Goal: Transaction & Acquisition: Book appointment/travel/reservation

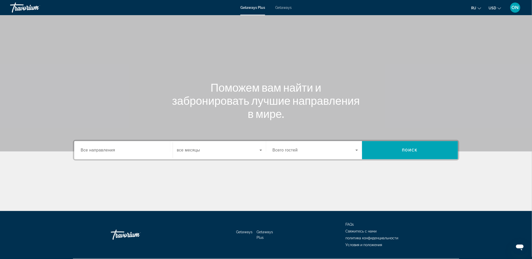
click at [102, 150] on span "Все направления" at bounding box center [98, 150] width 35 height 4
click at [102, 150] on input "Destination Все направления" at bounding box center [123, 151] width 85 height 6
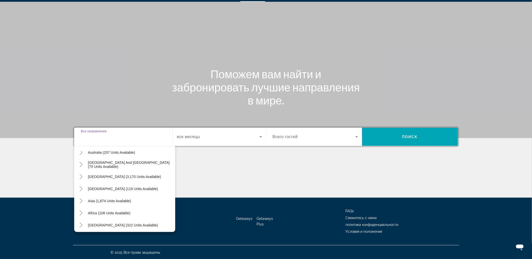
scroll to position [82, 0]
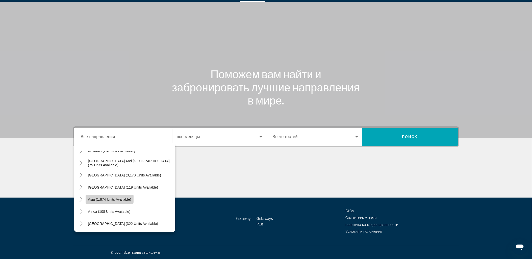
click at [95, 198] on span "Asia (1,874 units available)" at bounding box center [109, 200] width 43 height 4
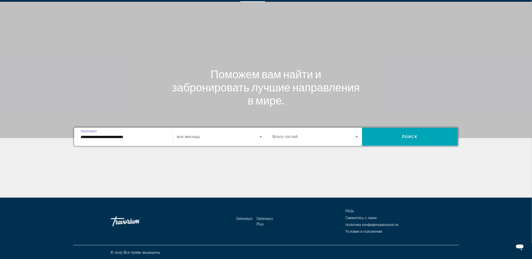
click at [109, 134] on input "**********" at bounding box center [123, 137] width 85 height 6
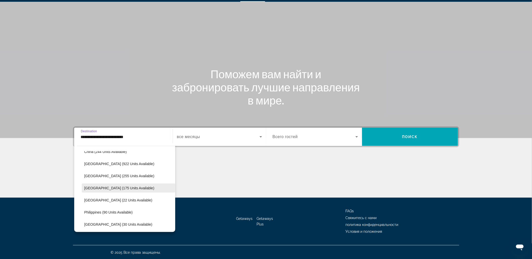
scroll to position [175, 0]
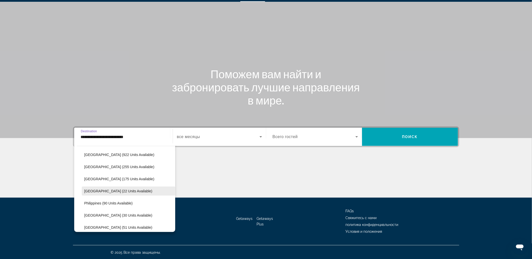
click at [118, 190] on span "[GEOGRAPHIC_DATA] (22 units available)" at bounding box center [118, 191] width 68 height 4
type input "**********"
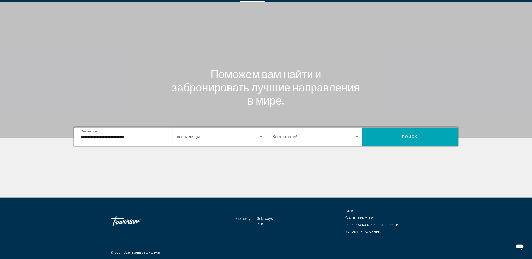
click at [198, 137] on span "все месяцы" at bounding box center [188, 137] width 23 height 4
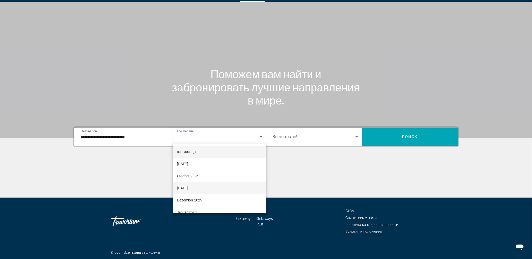
click at [188, 185] on span "[DATE]" at bounding box center [182, 188] width 11 height 6
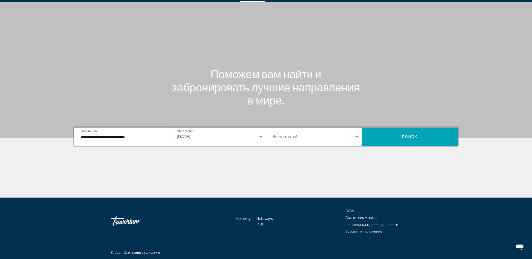
click at [291, 131] on div "Search widget" at bounding box center [315, 137] width 85 height 14
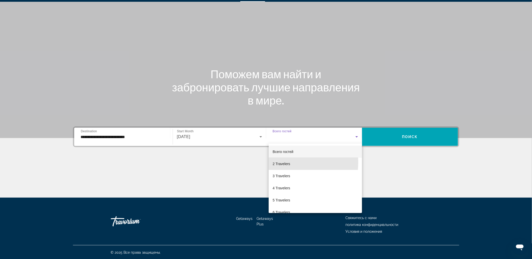
drag, startPoint x: 286, startPoint y: 162, endPoint x: 333, endPoint y: 147, distance: 49.4
click at [287, 161] on span "2 Travelers" at bounding box center [281, 164] width 17 height 6
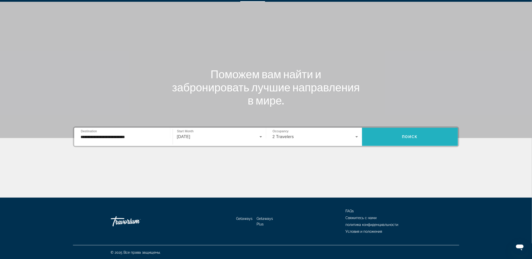
click at [394, 131] on span "Search widget" at bounding box center [410, 137] width 96 height 12
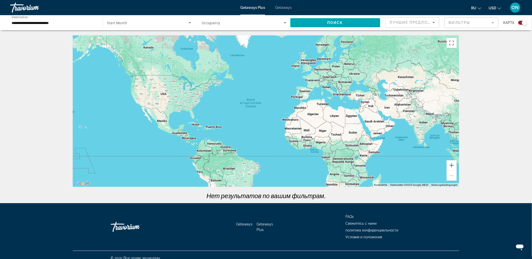
click at [286, 8] on span "Getaways" at bounding box center [283, 8] width 16 height 4
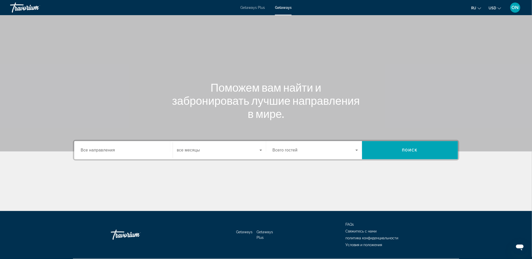
click at [106, 150] on span "Все направления" at bounding box center [98, 150] width 34 height 5
click at [106, 150] on input "Destination Все направления" at bounding box center [123, 151] width 85 height 6
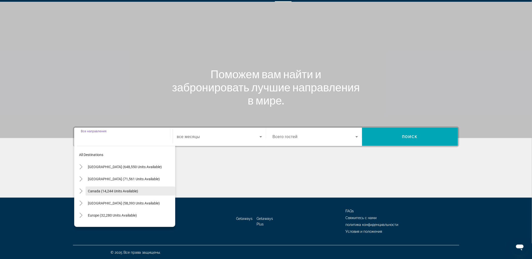
scroll to position [28, 0]
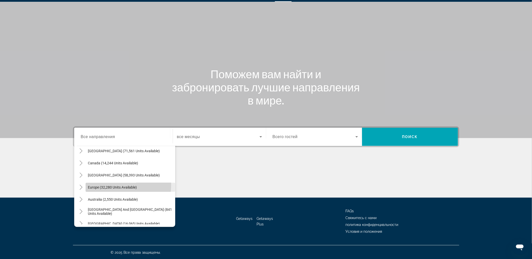
click at [89, 184] on span "Search widget" at bounding box center [131, 187] width 90 height 12
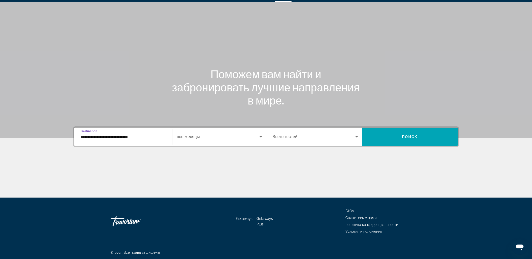
click at [118, 135] on input "**********" at bounding box center [123, 137] width 85 height 6
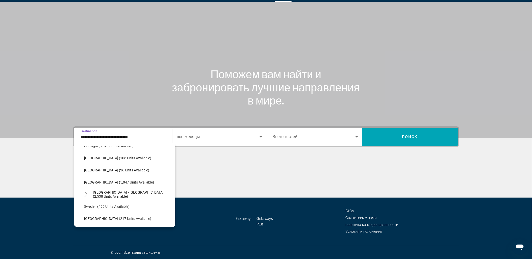
scroll to position [254, 0]
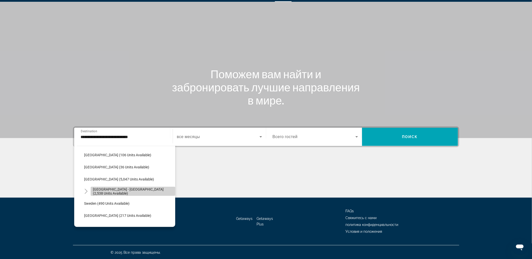
click at [136, 188] on span "[GEOGRAPHIC_DATA] - [GEOGRAPHIC_DATA] (2,538 units available)" at bounding box center [133, 191] width 80 height 8
type input "**********"
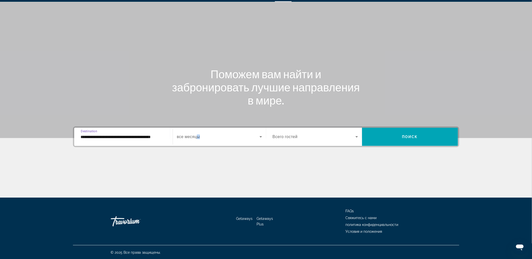
click at [200, 137] on span "все месяцы" at bounding box center [188, 137] width 23 height 5
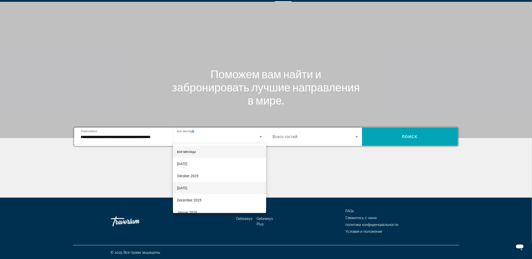
click at [187, 190] on span "[DATE]" at bounding box center [182, 188] width 10 height 6
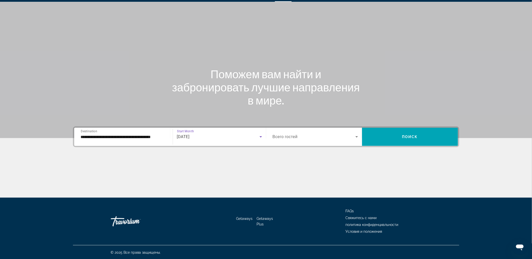
click at [325, 137] on span "Search widget" at bounding box center [314, 137] width 83 height 6
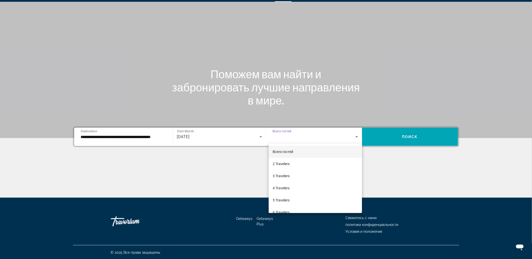
drag, startPoint x: 287, startPoint y: 164, endPoint x: 350, endPoint y: 150, distance: 63.9
click at [288, 163] on span "2 Travelers" at bounding box center [281, 164] width 17 height 6
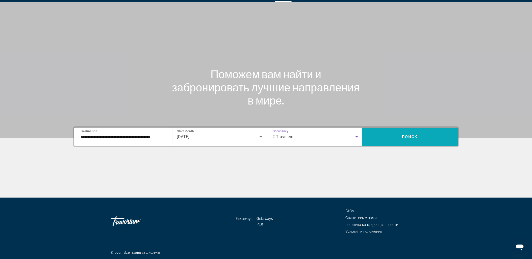
click at [425, 135] on span "Search widget" at bounding box center [410, 137] width 96 height 12
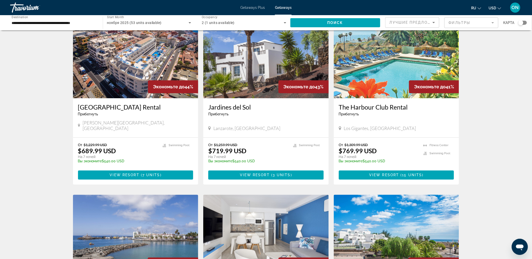
scroll to position [449, 0]
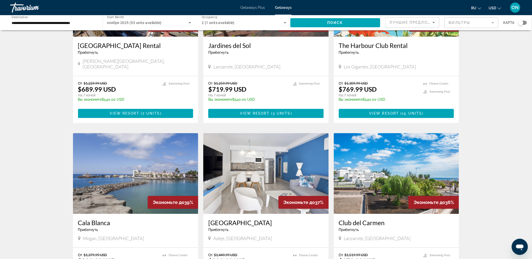
click at [162, 162] on img "Main content" at bounding box center [136, 173] width 126 height 81
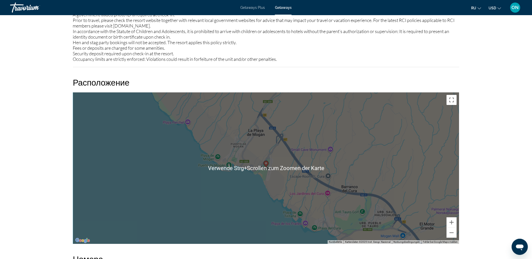
scroll to position [730, 0]
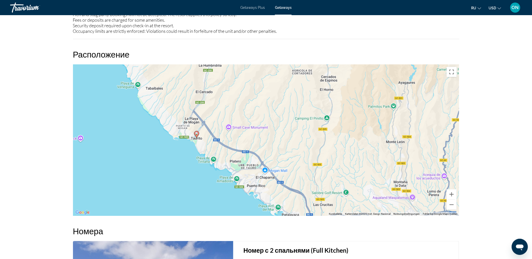
drag, startPoint x: 227, startPoint y: 126, endPoint x: 301, endPoint y: 143, distance: 76.4
click at [291, 154] on div "Um den Modus zum Ziehen mit der Tastatur zu aktivieren, drückst du Alt + Eingab…" at bounding box center [266, 140] width 387 height 152
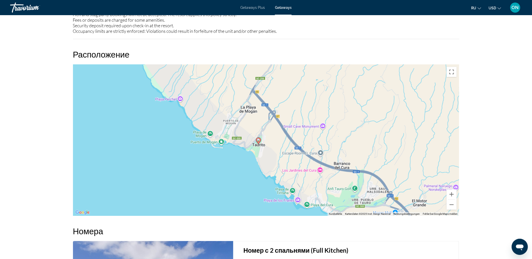
drag, startPoint x: 228, startPoint y: 143, endPoint x: 371, endPoint y: 139, distance: 143.0
click at [373, 148] on div "Um den Modus zum Ziehen mit der Tastatur zu aktivieren, drückst du Alt + Eingab…" at bounding box center [266, 140] width 387 height 152
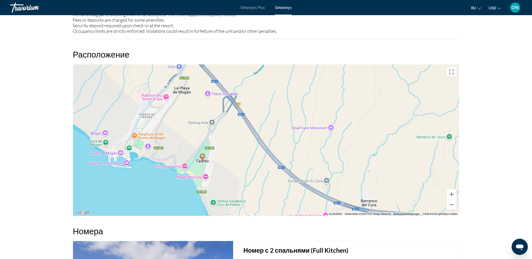
drag, startPoint x: 279, startPoint y: 136, endPoint x: 388, endPoint y: 139, distance: 108.7
click at [388, 139] on div "Um den Modus zum Ziehen mit der Tastatur zu aktivieren, drückst du Alt + Eingab…" at bounding box center [266, 140] width 387 height 152
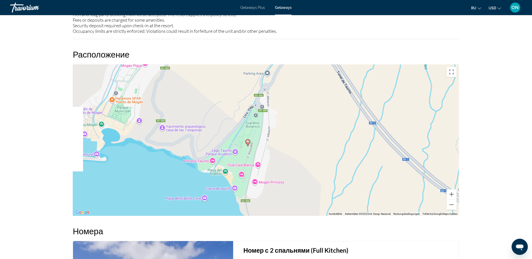
drag, startPoint x: 286, startPoint y: 139, endPoint x: 353, endPoint y: 114, distance: 71.6
click at [353, 114] on div "Um den Modus zum Ziehen mit der Tastatur zu aktivieren, drückst du Alt + Eingab…" at bounding box center [266, 140] width 387 height 152
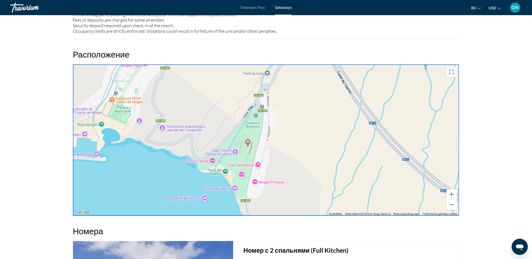
click at [248, 145] on div "Um den Modus zum Ziehen mit der Tastatur zu aktivieren, drückst du Alt + Eingab…" at bounding box center [266, 140] width 387 height 152
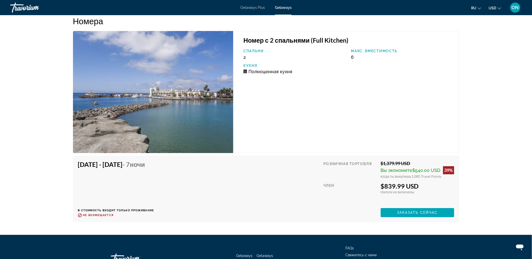
scroll to position [954, 0]
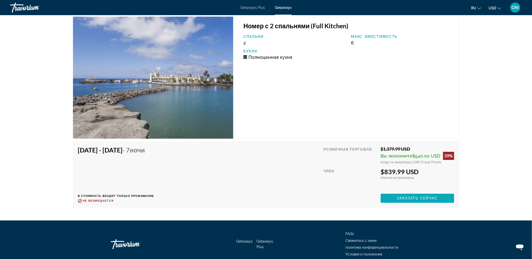
click at [418, 197] on span "Заказать сейчас" at bounding box center [417, 199] width 41 height 4
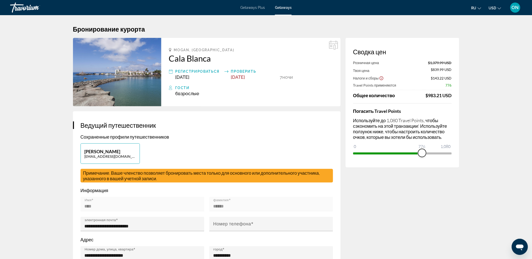
drag, startPoint x: 448, startPoint y: 153, endPoint x: 422, endPoint y: 153, distance: 25.5
click at [422, 153] on span "ngx-slider" at bounding box center [422, 153] width 8 height 8
drag, startPoint x: 424, startPoint y: 155, endPoint x: 453, endPoint y: 154, distance: 28.8
click at [454, 156] on div "Сводка цен Розничная цена $1,379.99 USD Твоя цена $991.99 USD Налоги и сборы $1…" at bounding box center [403, 103] width 114 height 130
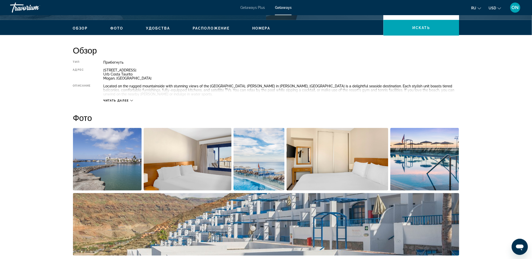
scroll to position [224, 0]
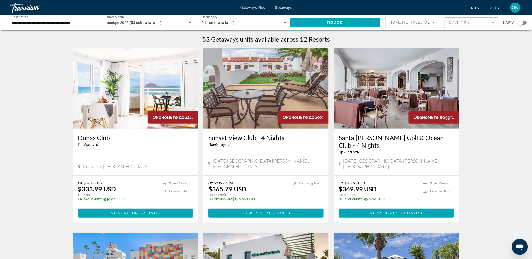
click at [147, 85] on img "Main content" at bounding box center [136, 88] width 126 height 81
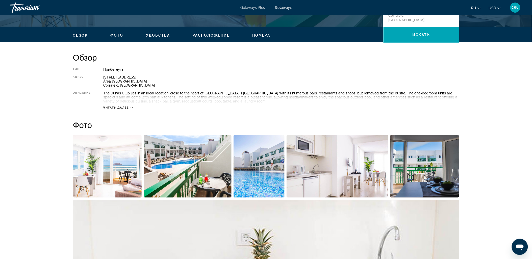
scroll to position [140, 0]
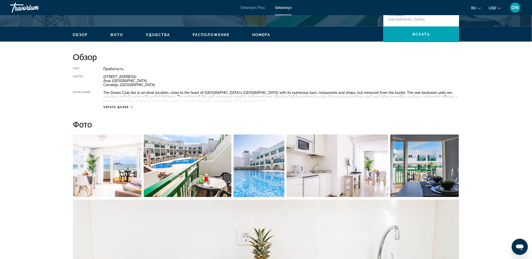
click at [188, 157] on img "Open full-screen image slider" at bounding box center [188, 166] width 88 height 63
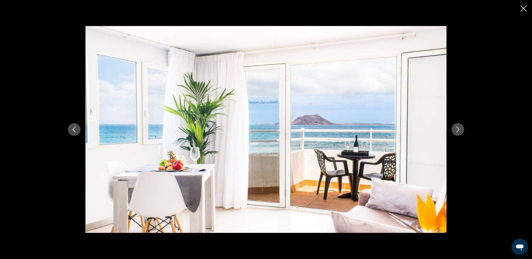
click at [459, 128] on icon "Next image" at bounding box center [458, 130] width 6 height 6
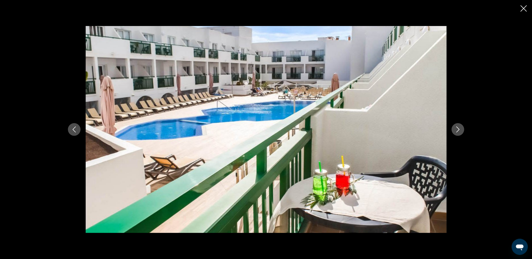
click at [459, 128] on icon "Next image" at bounding box center [458, 130] width 6 height 6
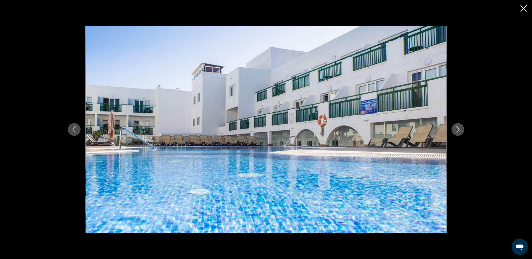
click at [459, 128] on icon "Next image" at bounding box center [458, 130] width 6 height 6
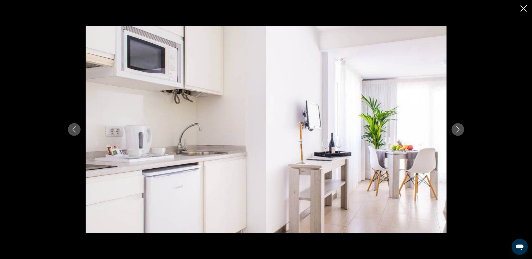
click at [459, 128] on icon "Next image" at bounding box center [458, 130] width 6 height 6
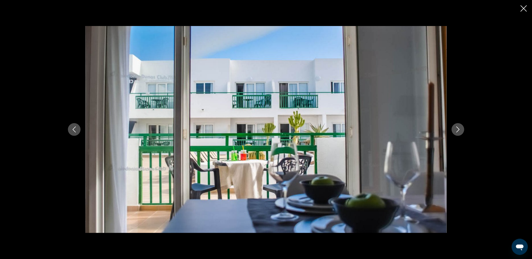
click at [459, 128] on icon "Next image" at bounding box center [458, 130] width 6 height 6
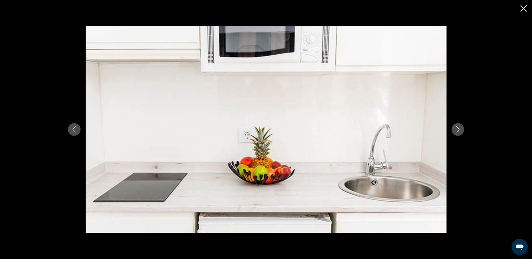
click at [459, 128] on icon "Next image" at bounding box center [458, 130] width 6 height 6
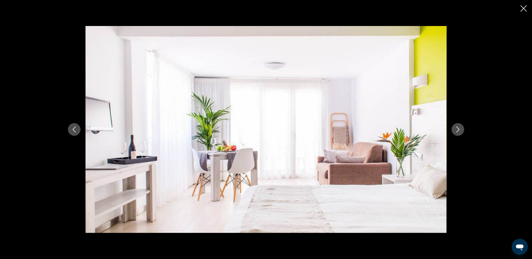
click at [459, 128] on icon "Next image" at bounding box center [458, 130] width 6 height 6
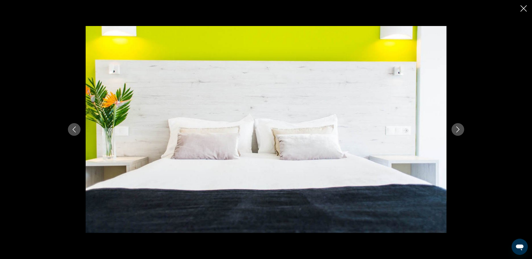
click at [524, 8] on icon "Close slideshow" at bounding box center [524, 8] width 6 height 6
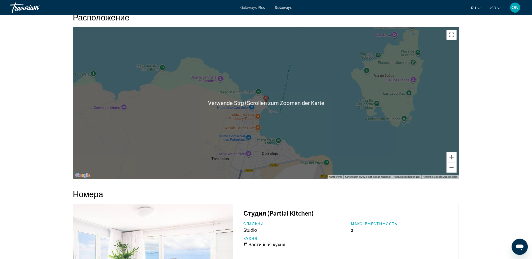
scroll to position [702, 0]
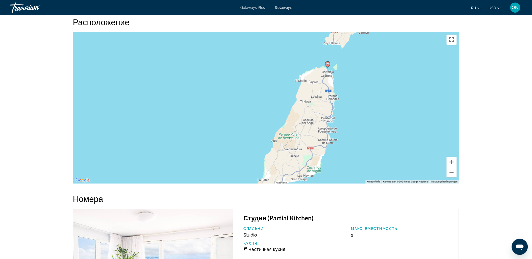
drag, startPoint x: 348, startPoint y: 123, endPoint x: 337, endPoint y: 88, distance: 36.6
click at [337, 88] on div "Um den Modus zum Ziehen mit der Tastatur zu aktivieren, drückst du Alt + Eingab…" at bounding box center [266, 108] width 387 height 152
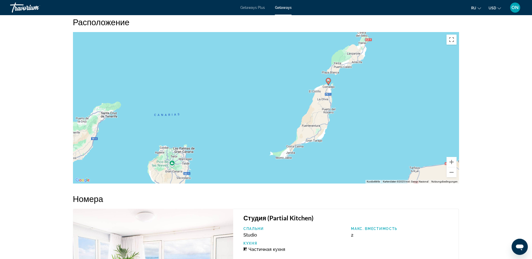
drag, startPoint x: 332, startPoint y: 137, endPoint x: 330, endPoint y: 127, distance: 10.2
click at [330, 127] on div "Um den Modus zum Ziehen mit der Tastatur zu aktivieren, drückst du Alt + Eingab…" at bounding box center [266, 108] width 387 height 152
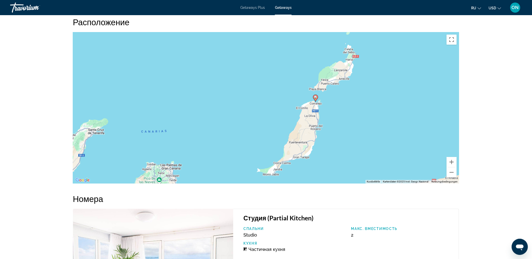
drag, startPoint x: 332, startPoint y: 100, endPoint x: 321, endPoint y: 124, distance: 26.8
click at [321, 124] on div "Um den Modus zum Ziehen mit der Tastatur zu aktivieren, drückst du Alt + Eingab…" at bounding box center [266, 108] width 387 height 152
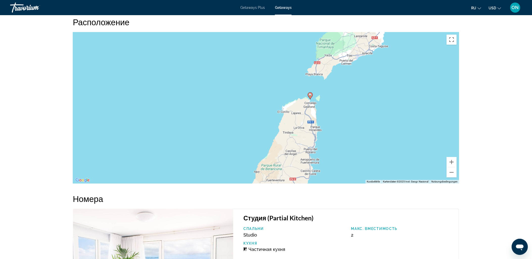
drag, startPoint x: 304, startPoint y: 102, endPoint x: 305, endPoint y: 121, distance: 18.5
click at [306, 123] on div "Um den Modus zum Ziehen mit der Tastatur zu aktivieren, drückst du Alt + Eingab…" at bounding box center [266, 108] width 387 height 152
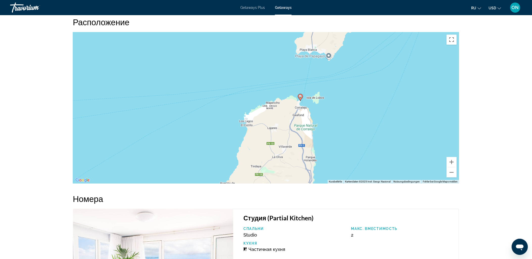
drag, startPoint x: 294, startPoint y: 124, endPoint x: 363, endPoint y: 37, distance: 110.6
click at [359, 39] on div "Um den Modus zum Ziehen mit der Tastatur zu aktivieren, drückst du Alt + Eingab…" at bounding box center [266, 108] width 387 height 152
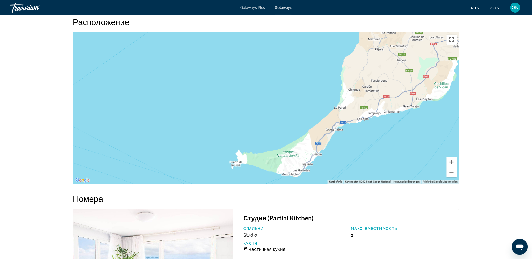
drag, startPoint x: 312, startPoint y: 111, endPoint x: 315, endPoint y: 60, distance: 51.2
click at [315, 62] on div "Main content" at bounding box center [266, 108] width 387 height 152
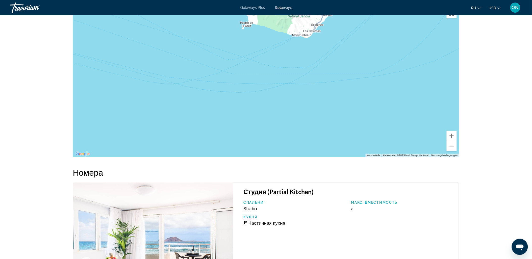
scroll to position [758, 0]
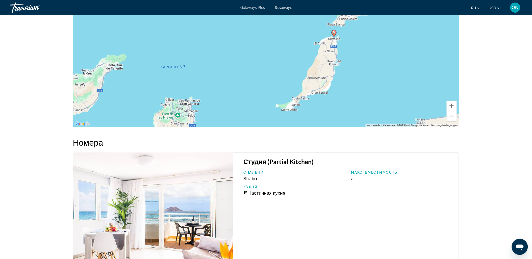
drag, startPoint x: 317, startPoint y: 66, endPoint x: 303, endPoint y: 100, distance: 37.3
click at [304, 100] on div "Um den Modus zum Ziehen mit der Tastatur zu aktivieren, drückst du Alt + Eingab…" at bounding box center [266, 52] width 387 height 152
drag, startPoint x: 334, startPoint y: 57, endPoint x: 320, endPoint y: 87, distance: 32.9
click at [321, 87] on div "Um den Modus zum Ziehen mit der Tastatur zu aktivieren, drückst du Alt + Eingab…" at bounding box center [266, 52] width 387 height 152
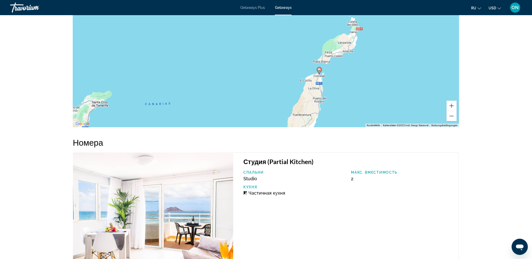
drag, startPoint x: 322, startPoint y: 73, endPoint x: 316, endPoint y: 92, distance: 20.5
click at [316, 92] on div "Um den Modus zum Ziehen mit der Tastatur zu aktivieren, drückst du Alt + Eingab…" at bounding box center [266, 52] width 387 height 152
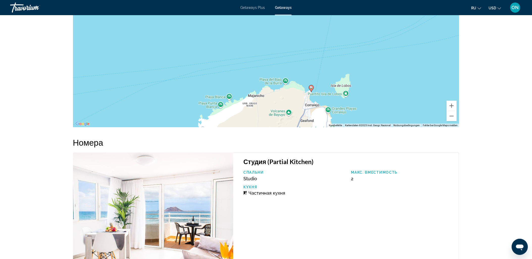
drag, startPoint x: 314, startPoint y: 77, endPoint x: 313, endPoint y: 71, distance: 5.4
click at [313, 72] on div "Um den Modus zum Ziehen mit der Tastatur zu aktivieren, drückst du Alt + Eingab…" at bounding box center [266, 52] width 387 height 152
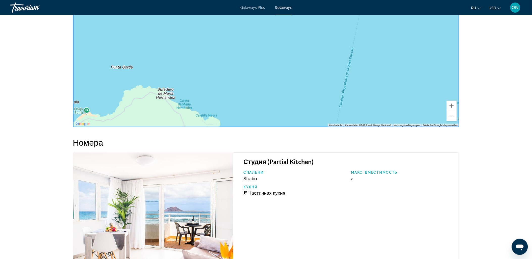
drag, startPoint x: 312, startPoint y: 77, endPoint x: 312, endPoint y: 34, distance: 43.2
click at [312, 37] on div "Main content" at bounding box center [266, 52] width 387 height 152
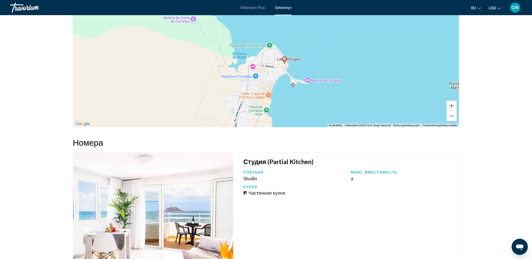
drag, startPoint x: 306, startPoint y: 92, endPoint x: 293, endPoint y: 73, distance: 23.3
click at [300, 83] on div "Um den Modus zum Ziehen mit der Tastatur zu aktivieren, drückst du Alt + Eingab…" at bounding box center [266, 52] width 387 height 152
click at [288, 61] on div "Um den Modus zum Ziehen mit der Tastatur zu aktivieren, drückst du Alt + Eingab…" at bounding box center [266, 52] width 387 height 152
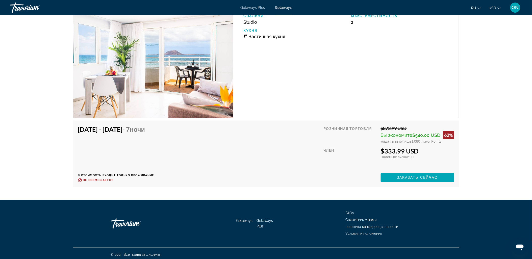
scroll to position [916, 0]
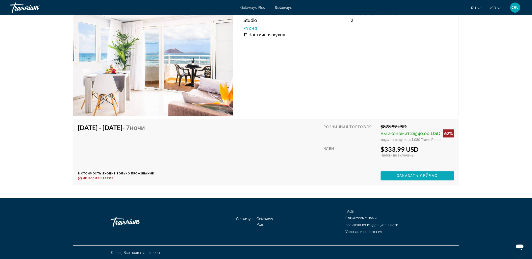
click at [427, 175] on span "Заказать сейчас" at bounding box center [417, 176] width 41 height 4
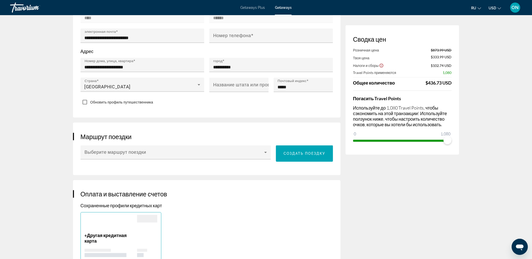
scroll to position [20, 0]
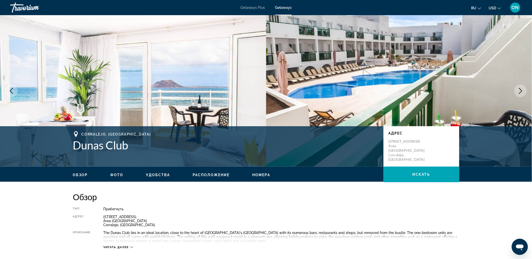
drag, startPoint x: 138, startPoint y: 87, endPoint x: 163, endPoint y: 79, distance: 26.5
click at [139, 87] on img "Main content" at bounding box center [133, 91] width 266 height 152
click at [523, 90] on icon "Next image" at bounding box center [521, 91] width 6 height 6
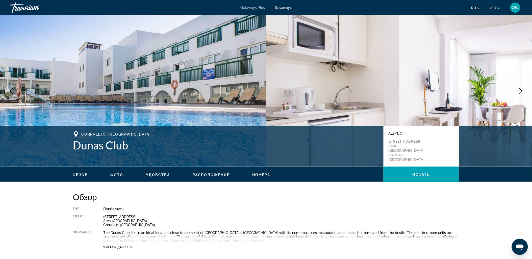
click at [523, 90] on icon "Next image" at bounding box center [521, 91] width 6 height 6
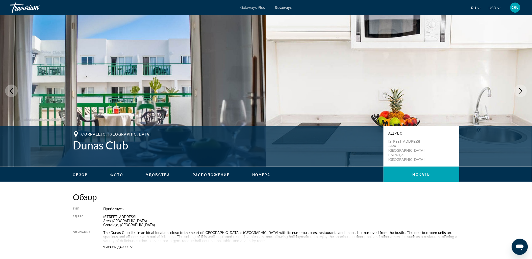
click at [523, 90] on icon "Next image" at bounding box center [521, 91] width 6 height 6
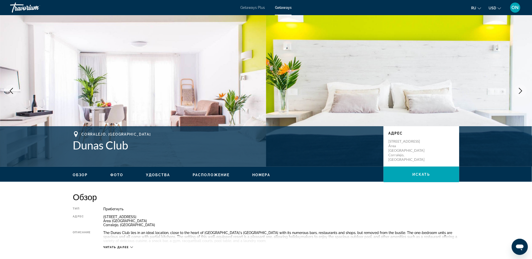
click at [466, 87] on div "Main content" at bounding box center [0, 91] width 6392 height 152
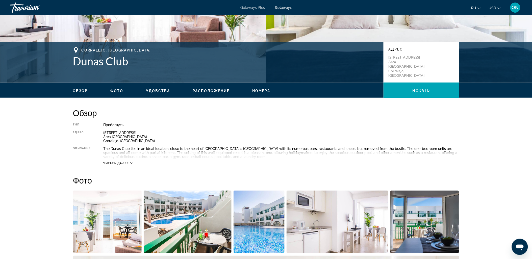
click at [112, 92] on span "Фото" at bounding box center [116, 91] width 13 height 4
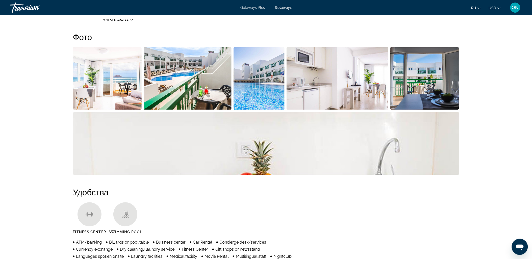
scroll to position [229, 0]
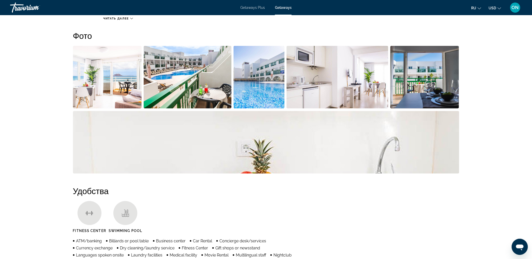
click at [93, 83] on img "Open full-screen image slider" at bounding box center [107, 77] width 69 height 63
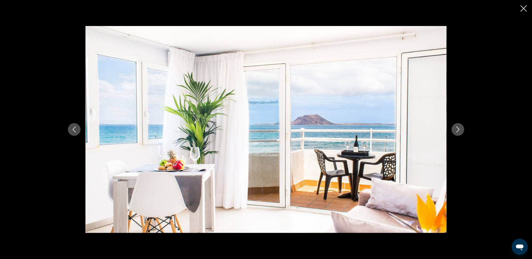
click at [460, 129] on icon "Next image" at bounding box center [458, 130] width 6 height 6
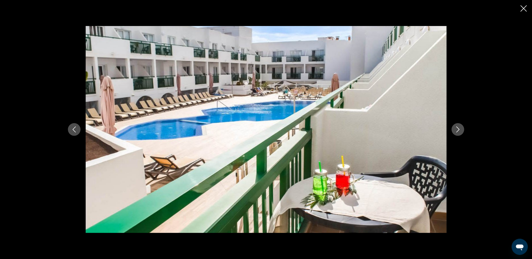
click at [460, 129] on icon "Next image" at bounding box center [458, 130] width 6 height 6
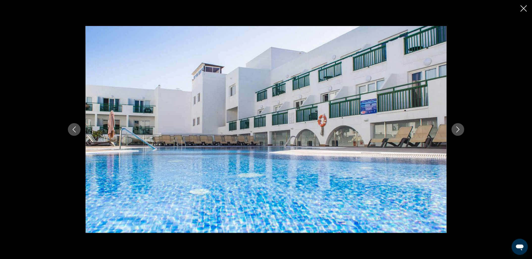
click at [460, 129] on icon "Next image" at bounding box center [458, 130] width 6 height 6
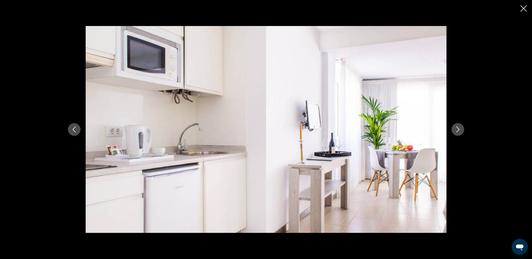
click at [460, 129] on icon "Next image" at bounding box center [458, 130] width 6 height 6
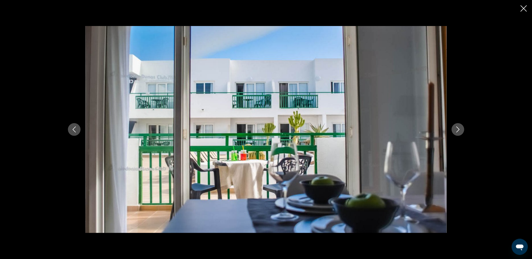
click at [460, 129] on icon "Next image" at bounding box center [458, 130] width 6 height 6
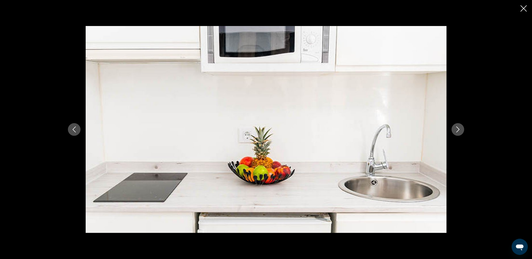
click at [460, 129] on icon "Next image" at bounding box center [458, 130] width 6 height 6
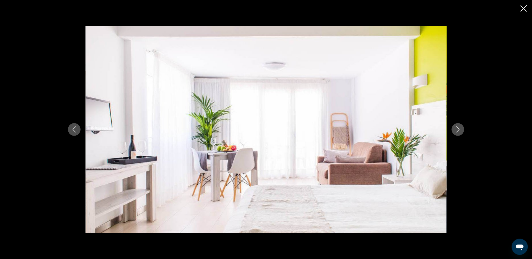
click at [460, 129] on icon "Next image" at bounding box center [458, 130] width 6 height 6
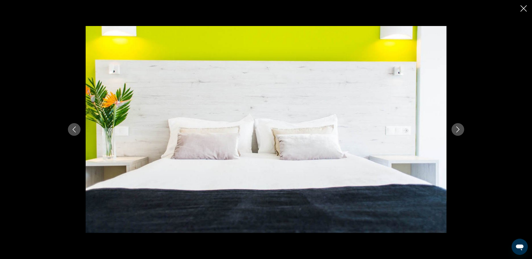
click at [460, 129] on icon "Next image" at bounding box center [458, 130] width 6 height 6
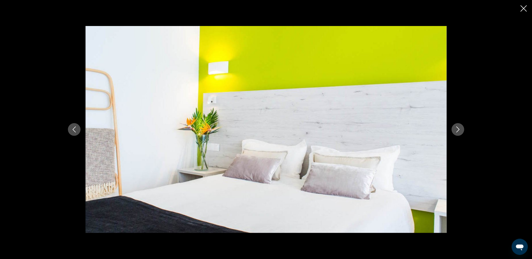
click at [460, 129] on icon "Next image" at bounding box center [458, 130] width 6 height 6
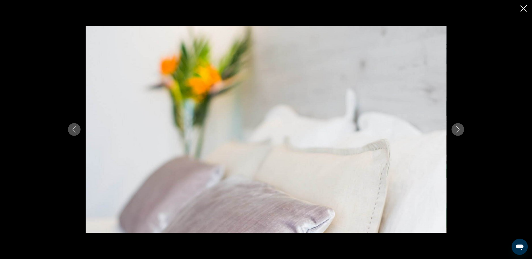
click at [460, 129] on icon "Next image" at bounding box center [458, 130] width 6 height 6
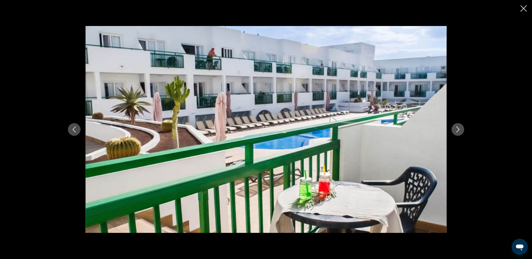
click at [460, 129] on icon "Next image" at bounding box center [458, 130] width 6 height 6
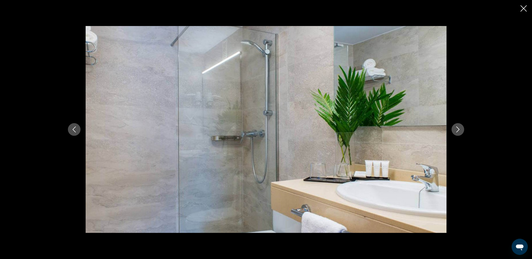
click at [461, 129] on button "Next image" at bounding box center [458, 129] width 13 height 13
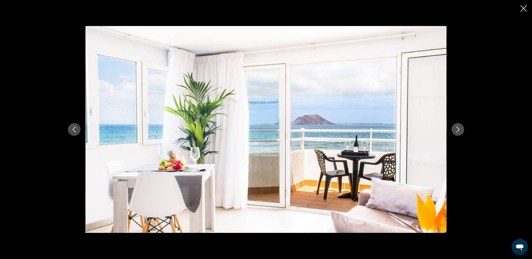
click at [461, 129] on button "Next image" at bounding box center [458, 129] width 13 height 13
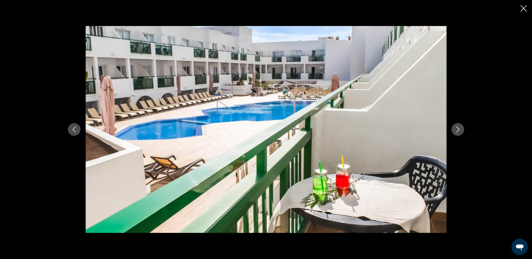
click at [523, 8] on icon "Close slideshow" at bounding box center [524, 8] width 6 height 6
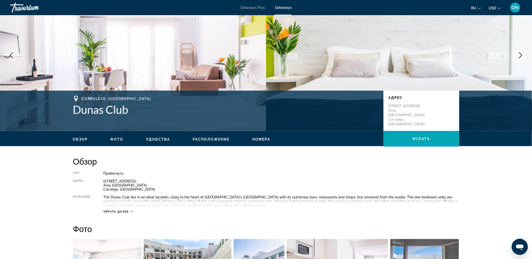
scroll to position [0, 0]
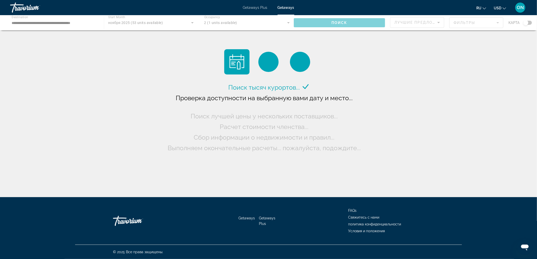
click at [285, 6] on span "Getaways" at bounding box center [285, 8] width 17 height 4
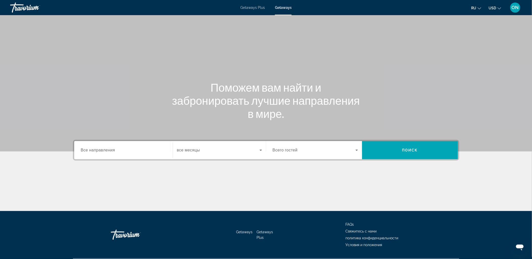
click at [103, 150] on span "Все направления" at bounding box center [98, 150] width 34 height 5
click at [103, 150] on input "Destination Все направления" at bounding box center [123, 151] width 85 height 6
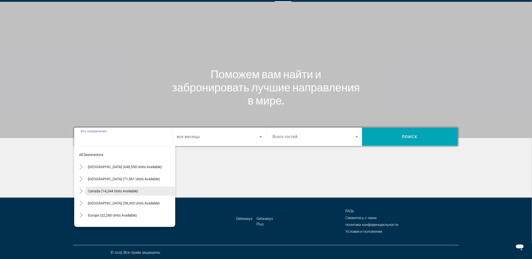
scroll to position [28, 0]
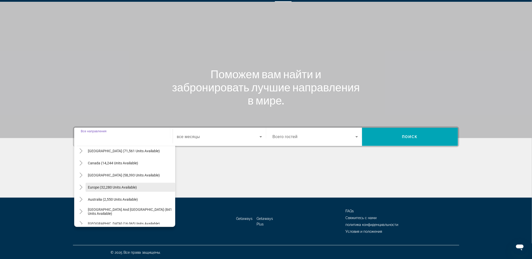
click at [104, 186] on span "Europe (32,280 units available)" at bounding box center [112, 187] width 49 height 4
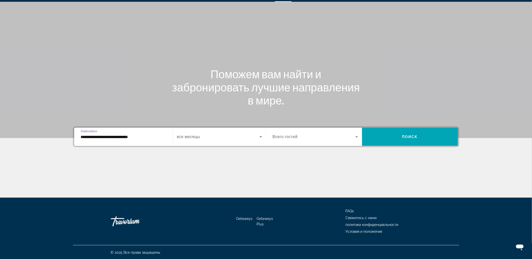
click at [118, 140] on div "**********" at bounding box center [123, 137] width 85 height 14
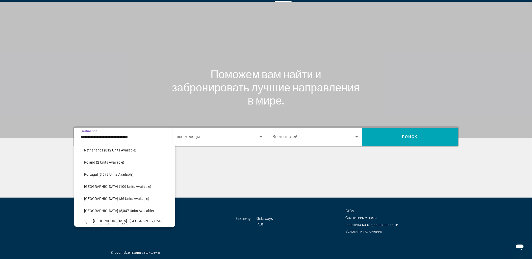
scroll to position [226, 0]
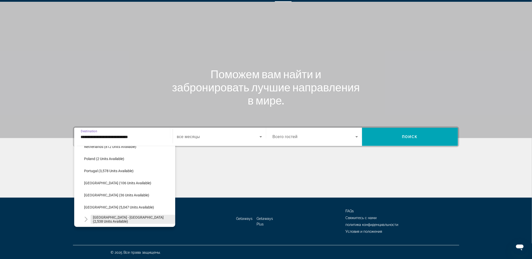
click at [136, 217] on span "[GEOGRAPHIC_DATA] - [GEOGRAPHIC_DATA] (2,538 units available)" at bounding box center [133, 220] width 80 height 8
type input "**********"
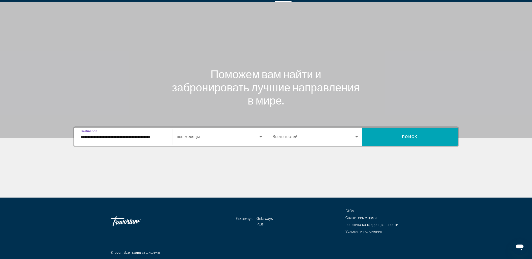
click at [224, 133] on div "Search widget" at bounding box center [219, 137] width 85 height 14
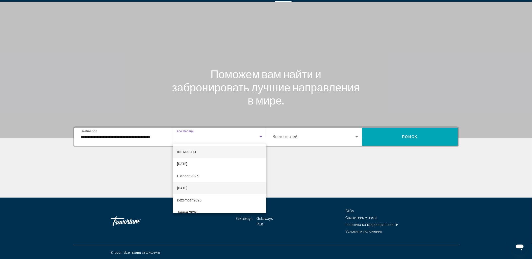
scroll to position [28, 0]
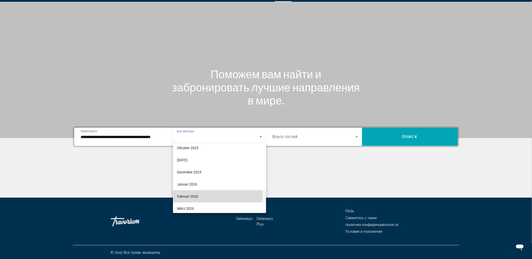
click at [200, 194] on mat-option "Februar 2026" at bounding box center [219, 197] width 93 height 12
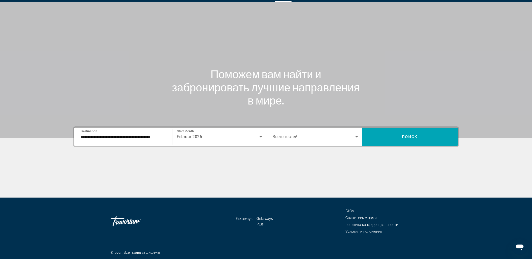
click at [320, 133] on div "Search widget" at bounding box center [315, 137] width 85 height 14
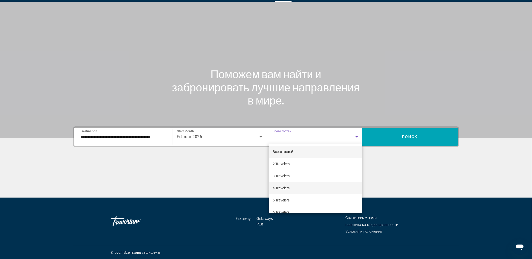
click at [302, 187] on mat-option "4 Travelers" at bounding box center [315, 188] width 93 height 12
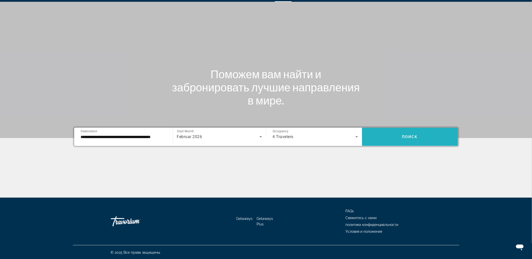
click at [417, 132] on span "Search widget" at bounding box center [410, 137] width 96 height 12
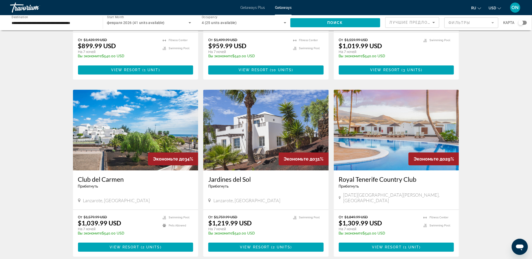
scroll to position [505, 0]
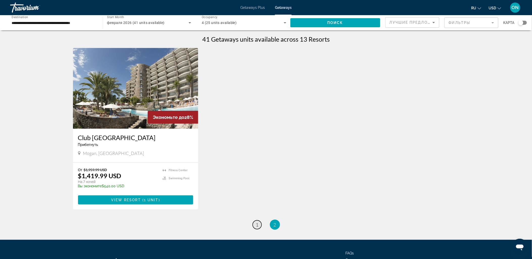
click at [256, 225] on span "1" at bounding box center [257, 225] width 3 height 6
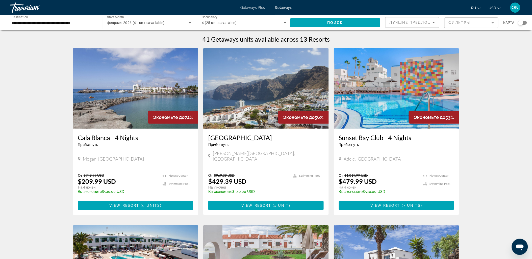
click at [386, 84] on img "Main content" at bounding box center [397, 88] width 126 height 81
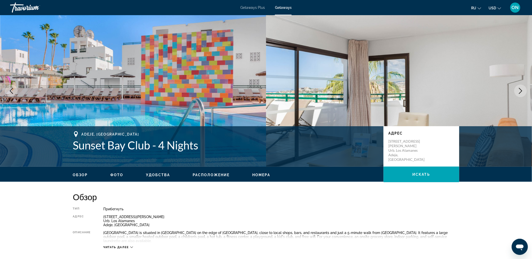
click at [120, 176] on span "Фото" at bounding box center [116, 175] width 13 height 4
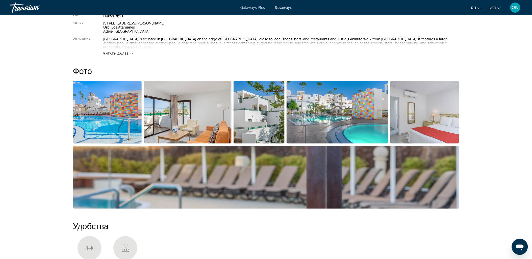
scroll to position [225, 0]
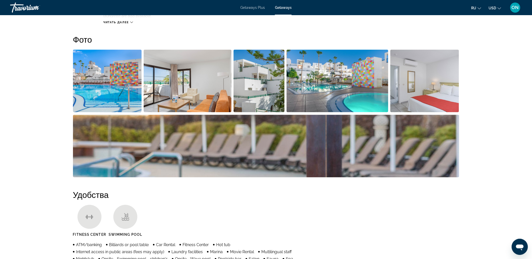
click at [105, 83] on img "Open full-screen image slider" at bounding box center [107, 81] width 69 height 63
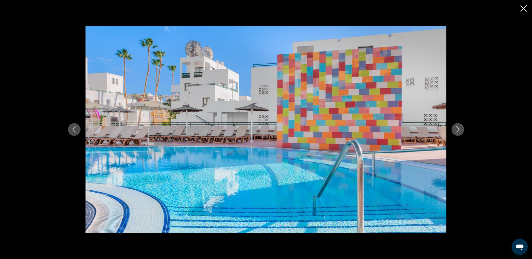
click at [459, 130] on icon "Next image" at bounding box center [458, 130] width 6 height 6
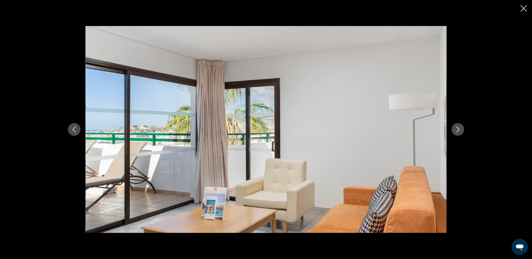
click at [459, 130] on icon "Next image" at bounding box center [458, 130] width 6 height 6
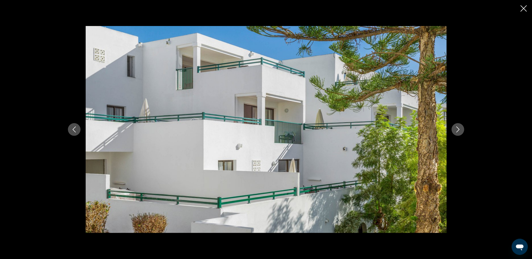
click at [459, 130] on icon "Next image" at bounding box center [458, 130] width 6 height 6
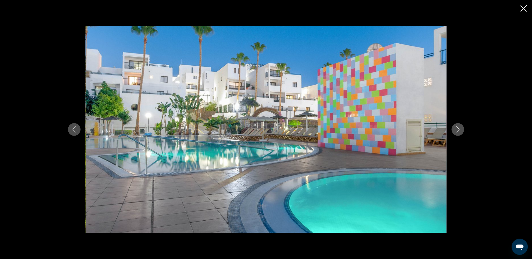
click at [459, 130] on icon "Next image" at bounding box center [458, 130] width 6 height 6
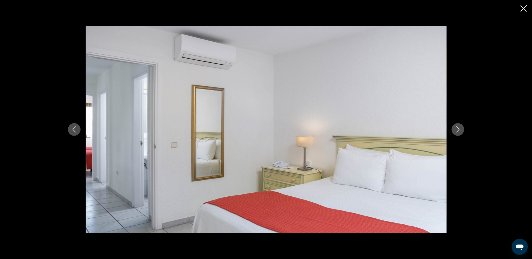
click at [459, 130] on icon "Next image" at bounding box center [458, 130] width 6 height 6
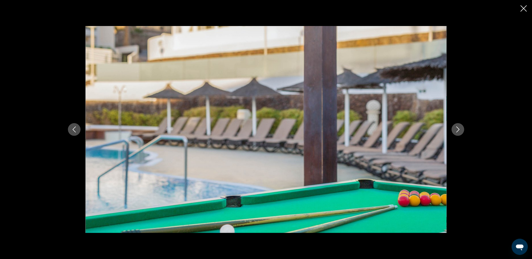
click at [459, 130] on icon "Next image" at bounding box center [458, 130] width 6 height 6
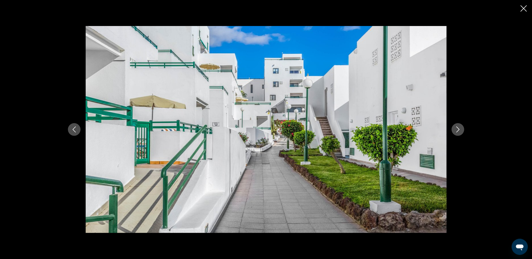
click at [459, 130] on icon "Next image" at bounding box center [458, 130] width 6 height 6
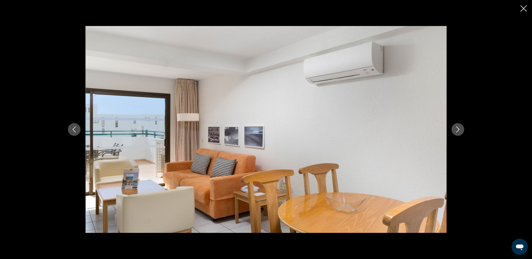
click at [459, 130] on icon "Next image" at bounding box center [458, 130] width 6 height 6
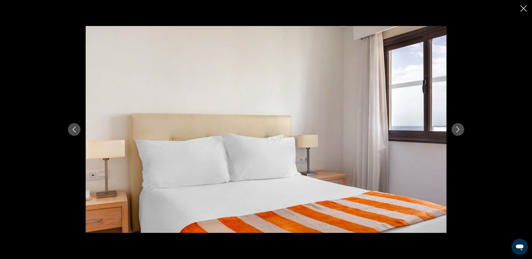
click at [459, 130] on icon "Next image" at bounding box center [458, 130] width 6 height 6
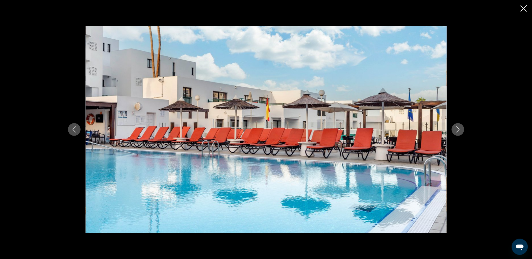
click at [523, 8] on icon "Close slideshow" at bounding box center [524, 8] width 6 height 6
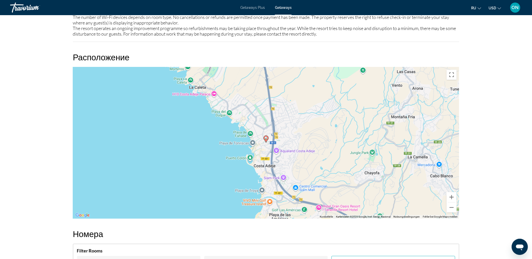
scroll to position [646, 0]
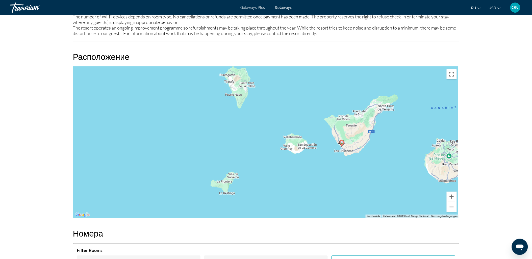
drag, startPoint x: 383, startPoint y: 113, endPoint x: 357, endPoint y: 136, distance: 35.3
click at [357, 136] on div "Um den Modus zum Ziehen mit der Tastatur zu aktivieren, drückst du Alt + Eingab…" at bounding box center [266, 143] width 387 height 152
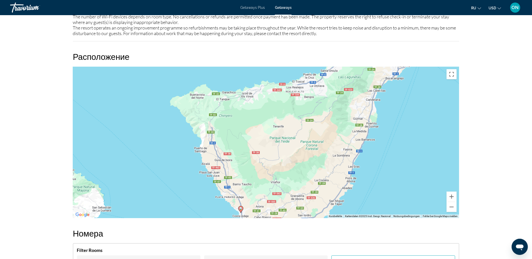
drag, startPoint x: 324, startPoint y: 170, endPoint x: 345, endPoint y: 125, distance: 49.6
click at [345, 125] on div "Um den Modus zum Ziehen mit der Tastatur zu aktivieren, drückst du Alt + Eingab…" at bounding box center [266, 143] width 387 height 152
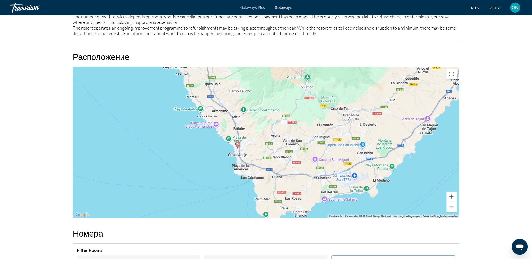
drag, startPoint x: 305, startPoint y: 144, endPoint x: 356, endPoint y: 106, distance: 63.8
click at [354, 104] on div "Um den Modus zum Ziehen mit der Tastatur zu aktivieren, drückst du Alt + Eingab…" at bounding box center [266, 143] width 387 height 152
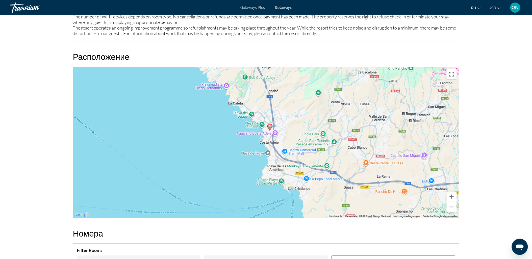
drag, startPoint x: 328, startPoint y: 116, endPoint x: 354, endPoint y: 127, distance: 27.9
click at [354, 127] on div "Um den Modus zum Ziehen mit der Tastatur zu aktivieren, drückst du Alt + Eingab…" at bounding box center [266, 143] width 387 height 152
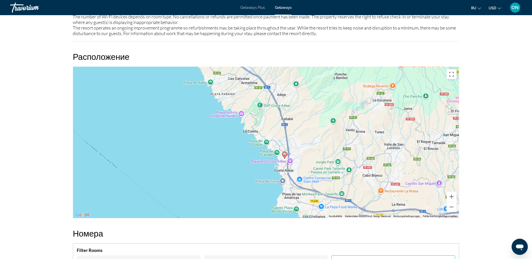
drag, startPoint x: 335, startPoint y: 122, endPoint x: 344, endPoint y: 136, distance: 16.4
click at [344, 136] on div "Um den Modus zum Ziehen mit der Tastatur zu aktivieren, drückst du Alt + Eingab…" at bounding box center [266, 143] width 387 height 152
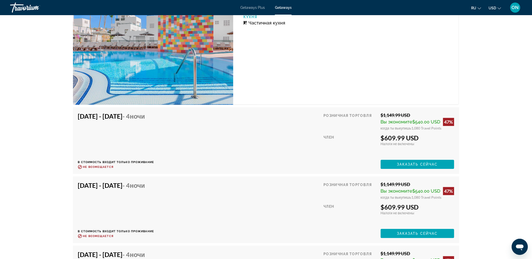
scroll to position [1320, 0]
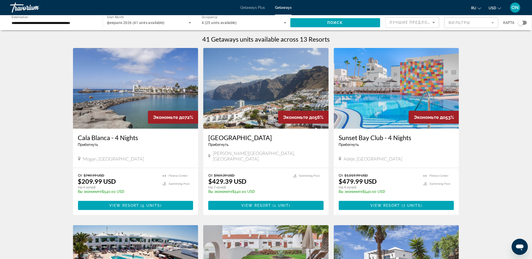
click at [487, 21] on mat-form-field "Фильтры" at bounding box center [472, 22] width 54 height 11
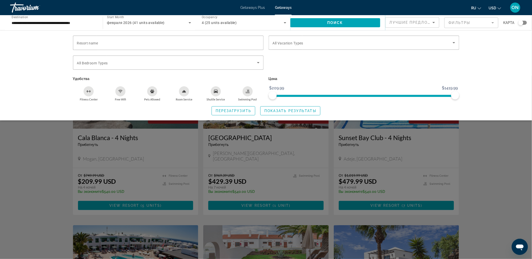
click at [504, 61] on div "Resort name Vacation Types All Vacation Types Bedroom Types All Bedroom Types У…" at bounding box center [266, 75] width 532 height 90
click at [426, 21] on span "Лучшие предложения" at bounding box center [417, 22] width 54 height 4
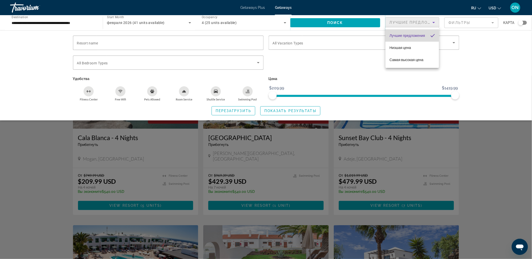
click at [409, 36] on span "Лучшие предложения" at bounding box center [408, 36] width 36 height 4
click at [473, 62] on div "Resort name Vacation Types All Vacation Types Bedroom Types All Bedroom Types У…" at bounding box center [266, 75] width 532 height 90
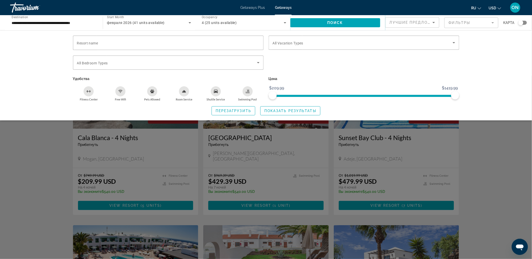
click at [490, 143] on div "Search widget" at bounding box center [266, 167] width 532 height 183
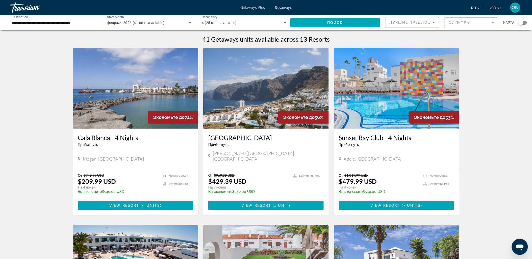
click at [251, 96] on img "Main content" at bounding box center [266, 88] width 126 height 81
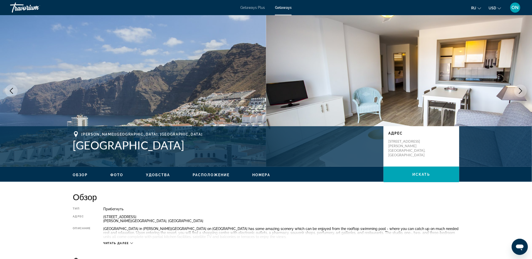
click at [116, 173] on span "Фото" at bounding box center [116, 175] width 13 height 4
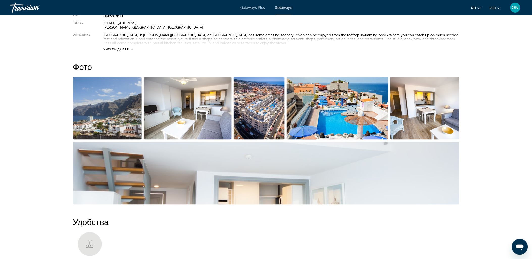
scroll to position [225, 0]
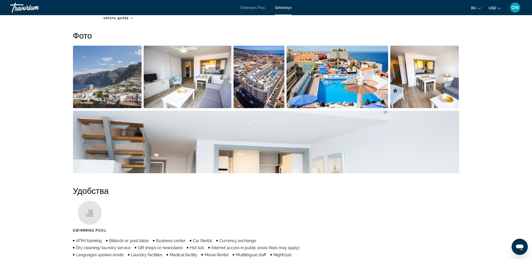
click at [186, 66] on img "Open full-screen image slider" at bounding box center [188, 77] width 88 height 63
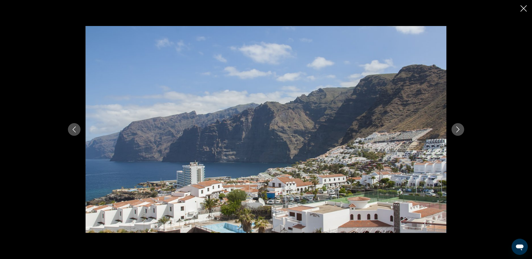
click at [461, 128] on icon "Next image" at bounding box center [458, 130] width 6 height 6
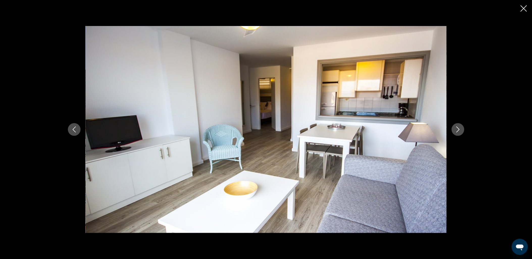
click at [461, 128] on icon "Next image" at bounding box center [458, 130] width 6 height 6
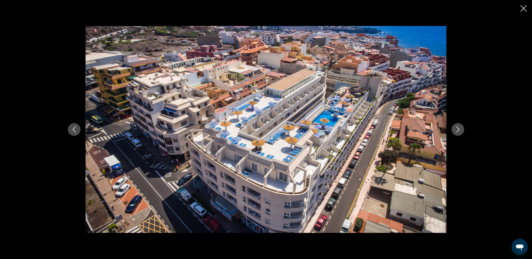
click at [461, 128] on icon "Next image" at bounding box center [458, 130] width 6 height 6
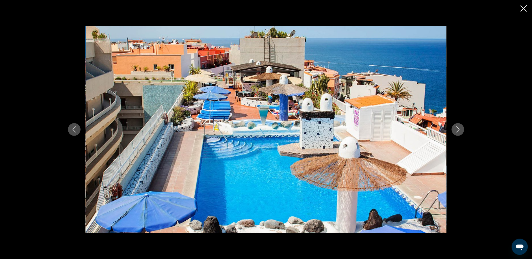
click at [461, 128] on icon "Next image" at bounding box center [458, 130] width 6 height 6
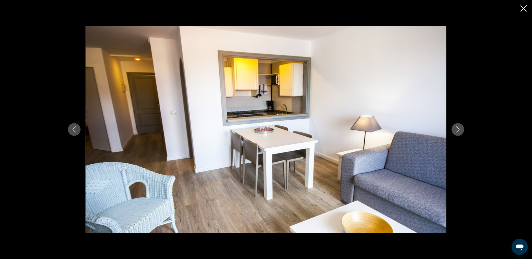
click at [461, 128] on icon "Next image" at bounding box center [458, 130] width 6 height 6
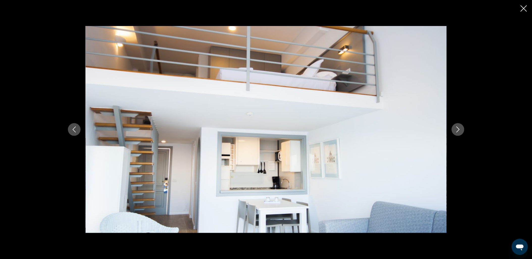
click at [461, 128] on icon "Next image" at bounding box center [458, 130] width 6 height 6
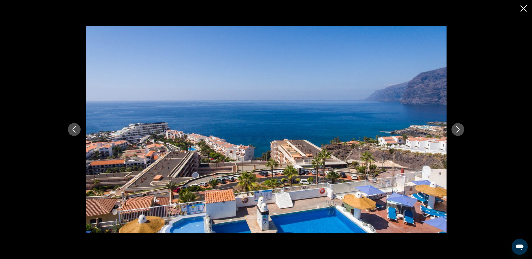
click at [461, 128] on icon "Next image" at bounding box center [458, 130] width 6 height 6
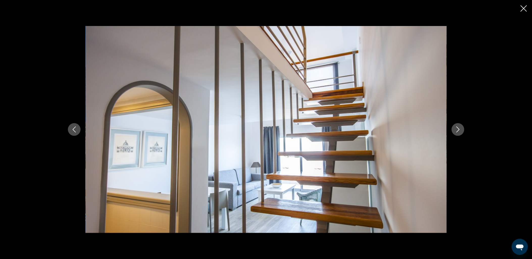
click at [461, 128] on icon "Next image" at bounding box center [458, 130] width 6 height 6
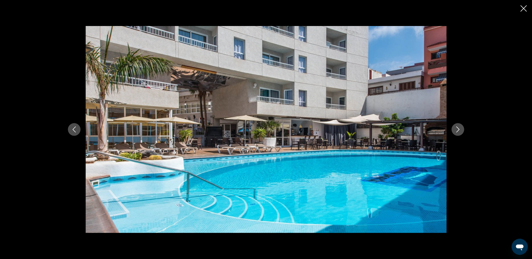
click at [461, 128] on icon "Next image" at bounding box center [458, 130] width 6 height 6
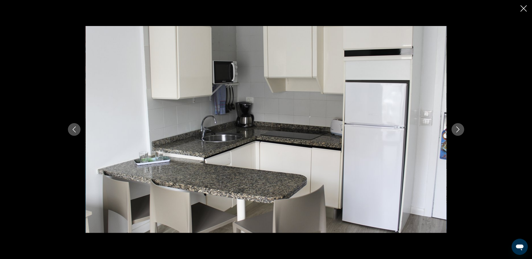
click at [461, 128] on icon "Next image" at bounding box center [458, 130] width 6 height 6
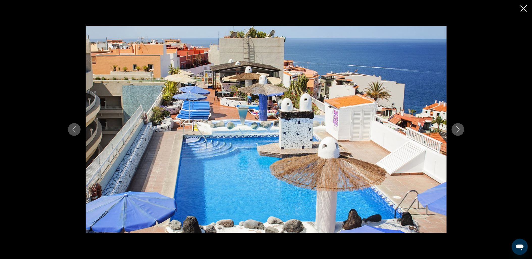
click at [461, 128] on icon "Next image" at bounding box center [458, 130] width 6 height 6
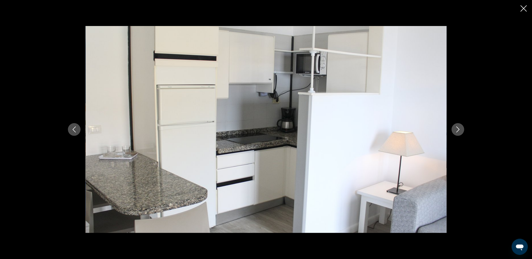
click at [461, 128] on icon "Next image" at bounding box center [458, 130] width 6 height 6
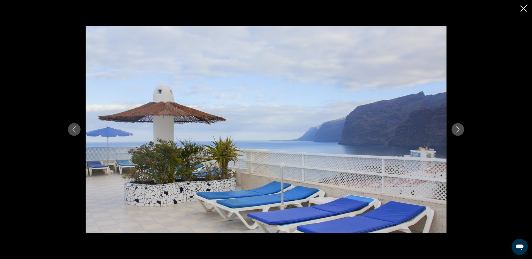
click at [461, 128] on icon "Next image" at bounding box center [458, 130] width 6 height 6
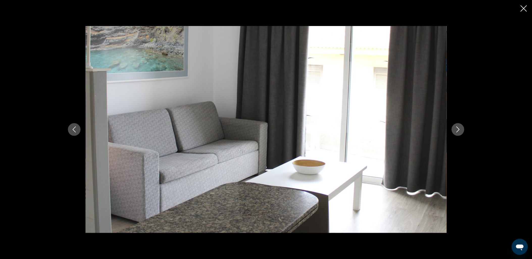
click at [461, 128] on icon "Next image" at bounding box center [458, 130] width 6 height 6
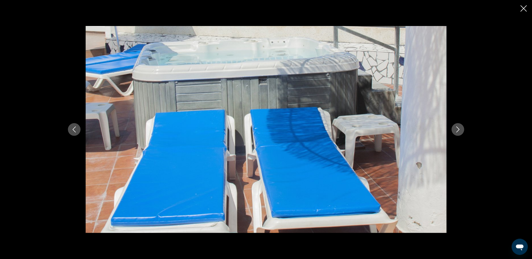
click at [461, 128] on icon "Next image" at bounding box center [458, 130] width 6 height 6
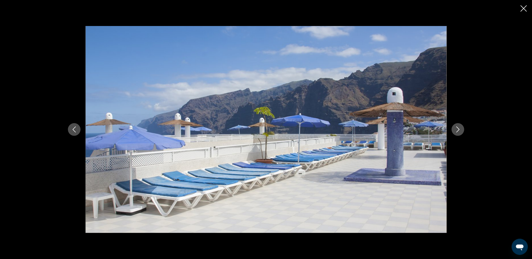
click at [461, 128] on icon "Next image" at bounding box center [458, 130] width 6 height 6
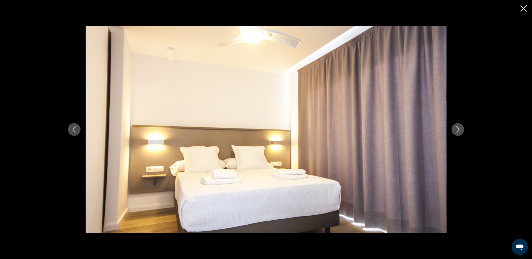
drag, startPoint x: 461, startPoint y: 128, endPoint x: 409, endPoint y: 42, distance: 100.4
click at [461, 127] on icon "Next image" at bounding box center [458, 130] width 6 height 6
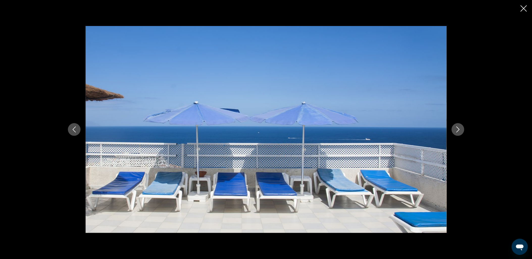
click at [524, 8] on icon "Close slideshow" at bounding box center [524, 8] width 6 height 6
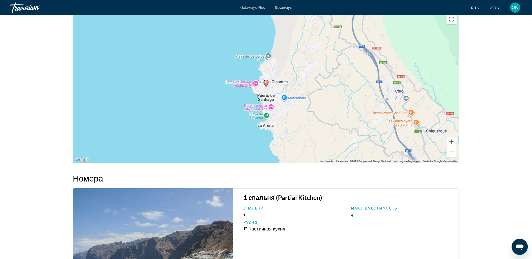
scroll to position [674, 0]
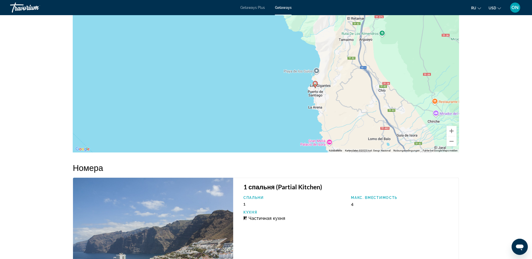
drag, startPoint x: 315, startPoint y: 96, endPoint x: 342, endPoint y: 97, distance: 27.3
click at [342, 97] on div "Um den Modus zum Ziehen mit der Tastatur zu aktivieren, drückst du Alt + Eingab…" at bounding box center [266, 77] width 387 height 152
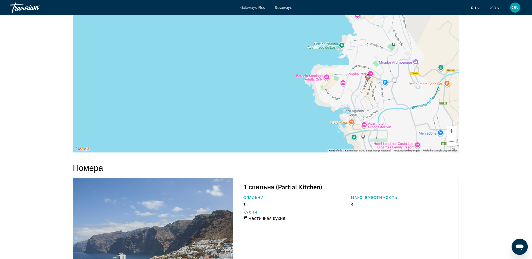
drag, startPoint x: 418, startPoint y: 93, endPoint x: 347, endPoint y: 97, distance: 71.4
click at [349, 96] on div "Um den Modus zum Ziehen mit der Tastatur zu aktivieren, drückst du Alt + Eingab…" at bounding box center [266, 77] width 387 height 152
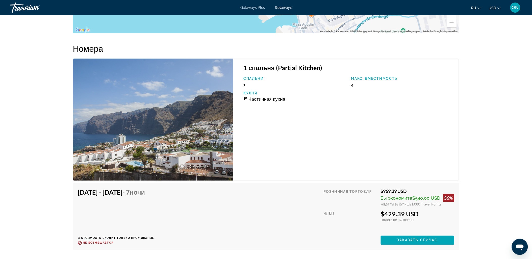
scroll to position [802, 0]
